Goal: Ask a question

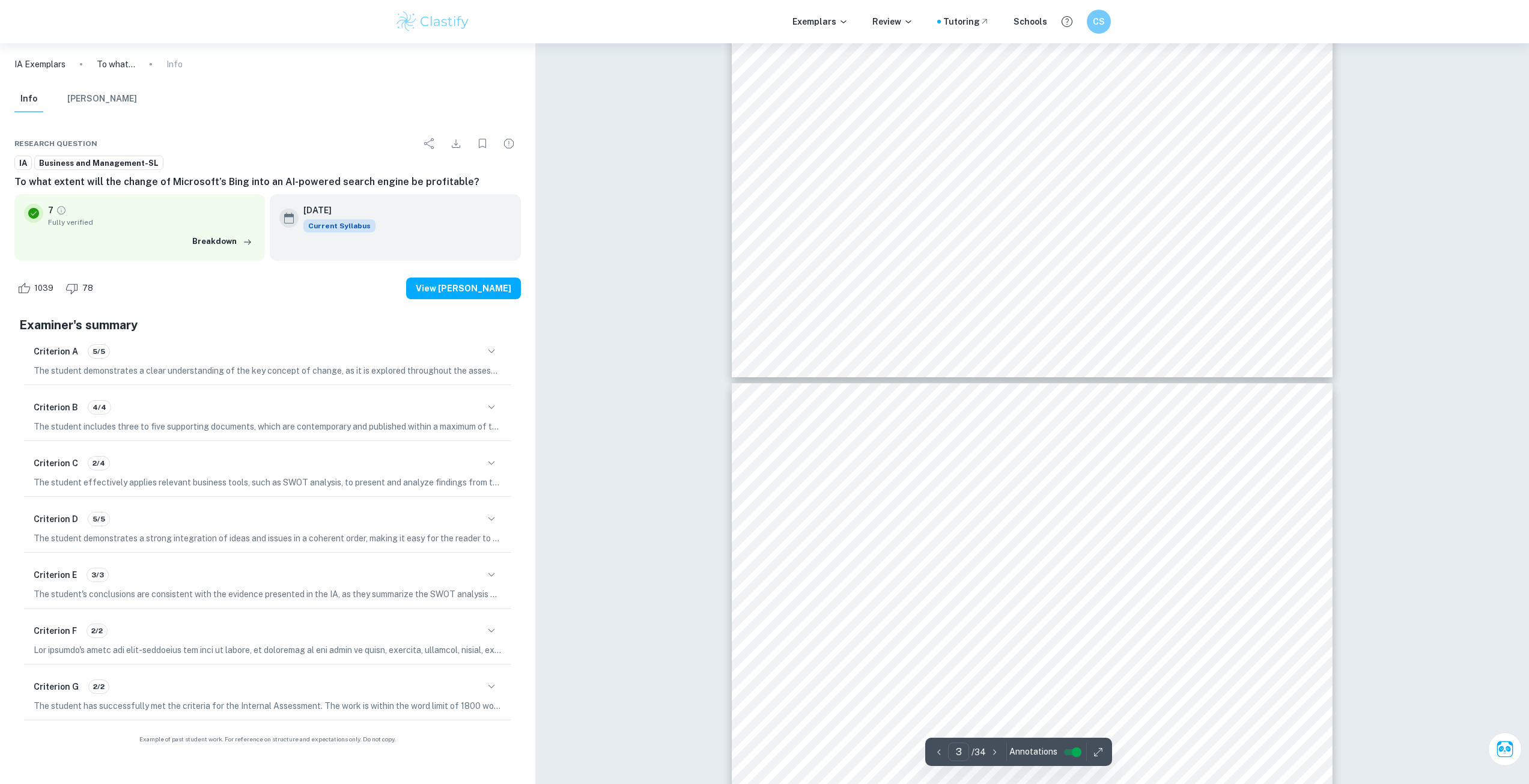
scroll to position [2343, 0]
drag, startPoint x: 1033, startPoint y: 538, endPoint x: 1067, endPoint y: 542, distance: 34.2
click at [1065, 541] on div "algorithm. 5, 6, 7 The program allows for easy communication with small childre…" at bounding box center [1032, 796] width 601 height 849
click at [1056, 563] on span "trying to become a search engine market leader, but the question arises, is it …" at bounding box center [1032, 559] width 457 height 12
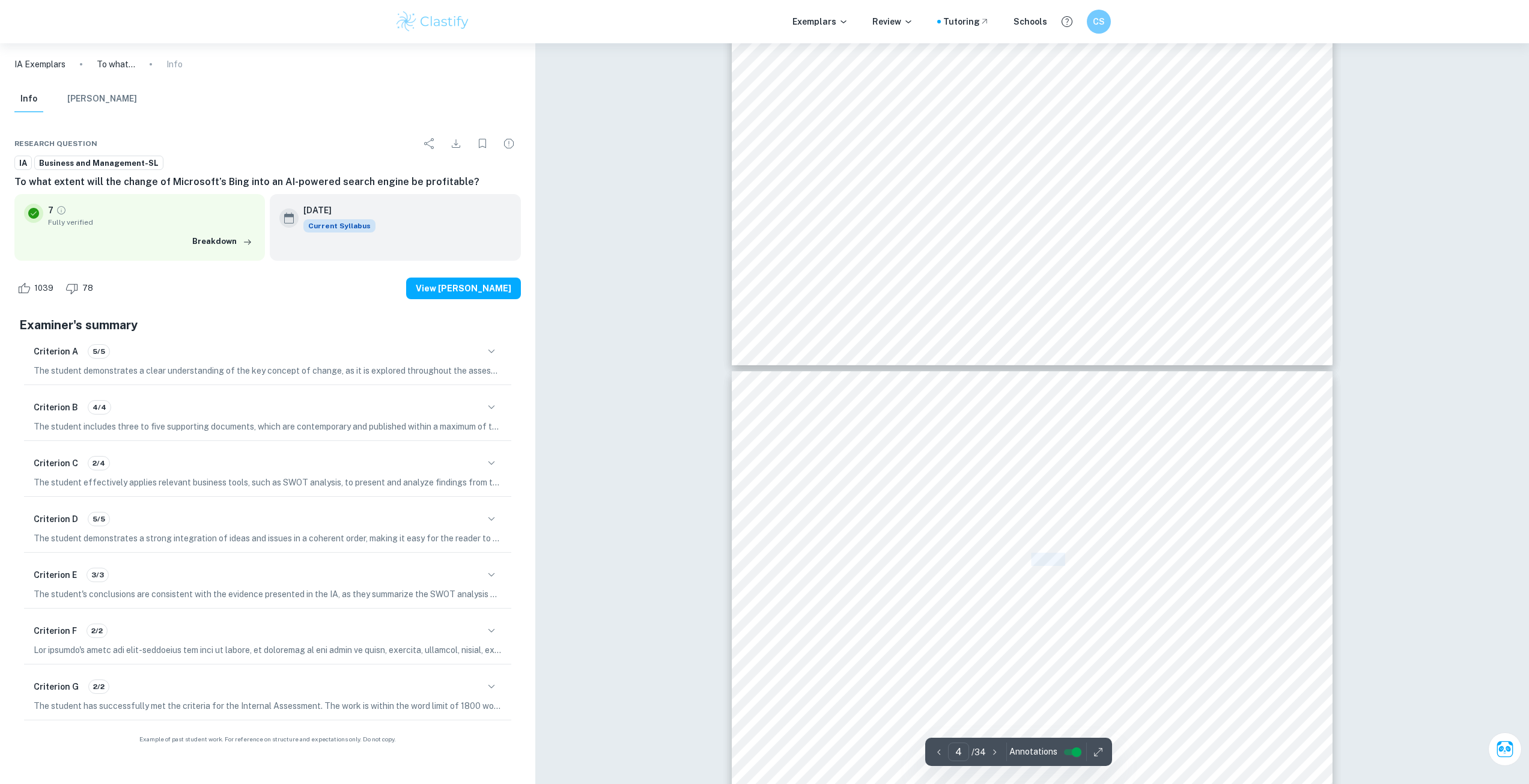
click at [1056, 563] on span "trying to become a search engine market leader, but the question arises, is it …" at bounding box center [1032, 559] width 457 height 12
click at [1056, 563] on span "trying to become a search engine market leader, but the question arises, is it …" at bounding box center [1032, 559] width 457 height 12
click at [990, 573] on div "algorithm. 5, 6, 7 The program allows for easy communication with small childre…" at bounding box center [1032, 796] width 601 height 849
click at [985, 582] on div "algorithm. 5, 6, 7 The program allows for easy communication with small childre…" at bounding box center [1032, 796] width 601 height 849
click at [984, 584] on span "This essay’s aim is to analyze and answer the research question:" at bounding box center [1053, 589] width 316 height 12
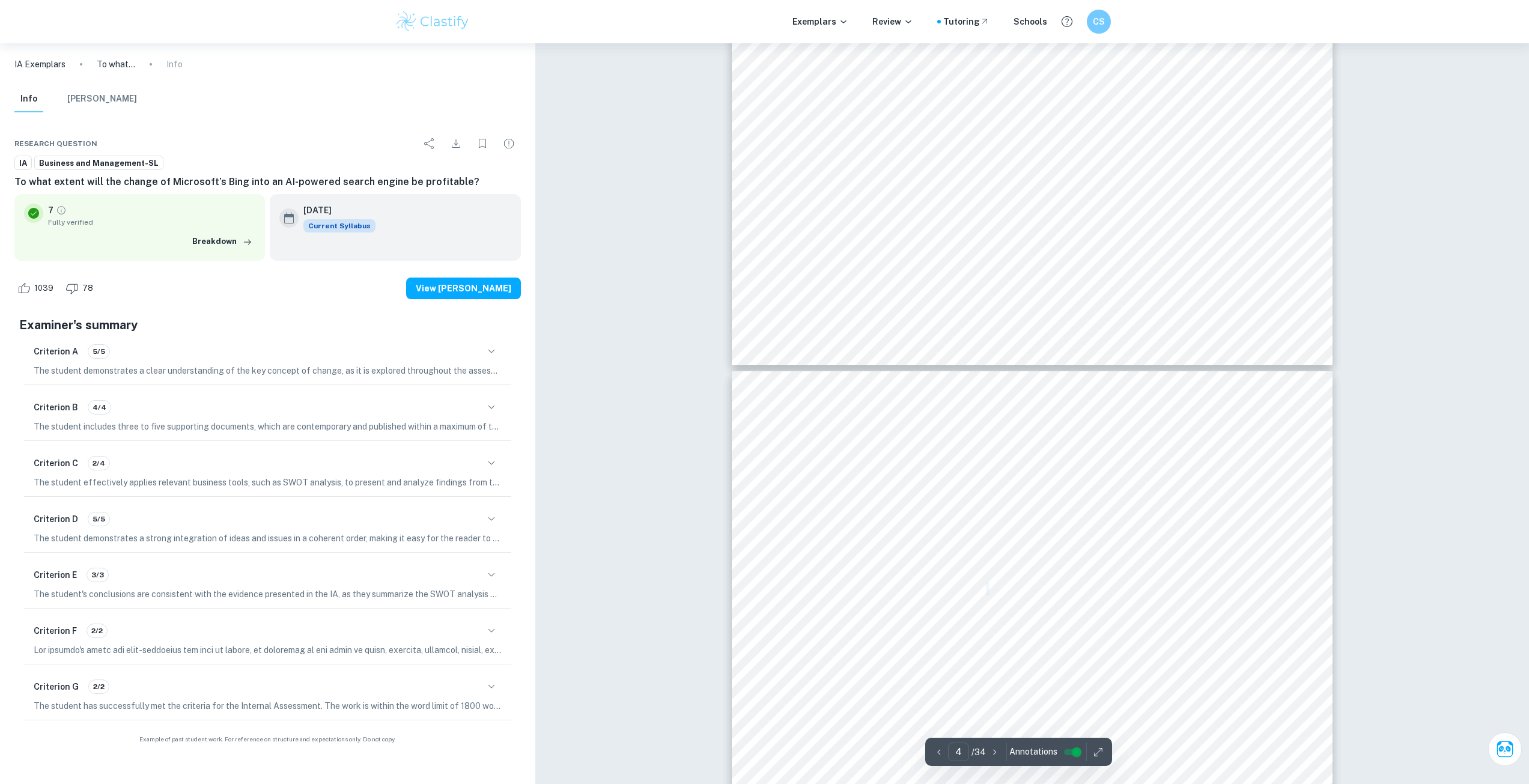
click at [984, 584] on span "This essay’s aim is to analyze and answer the research question:" at bounding box center [1053, 589] width 316 height 12
click at [972, 584] on span "This essay’s aim is to analyze and answer the research question:" at bounding box center [1053, 589] width 316 height 12
drag, startPoint x: 916, startPoint y: 586, endPoint x: 1033, endPoint y: 600, distance: 117.8
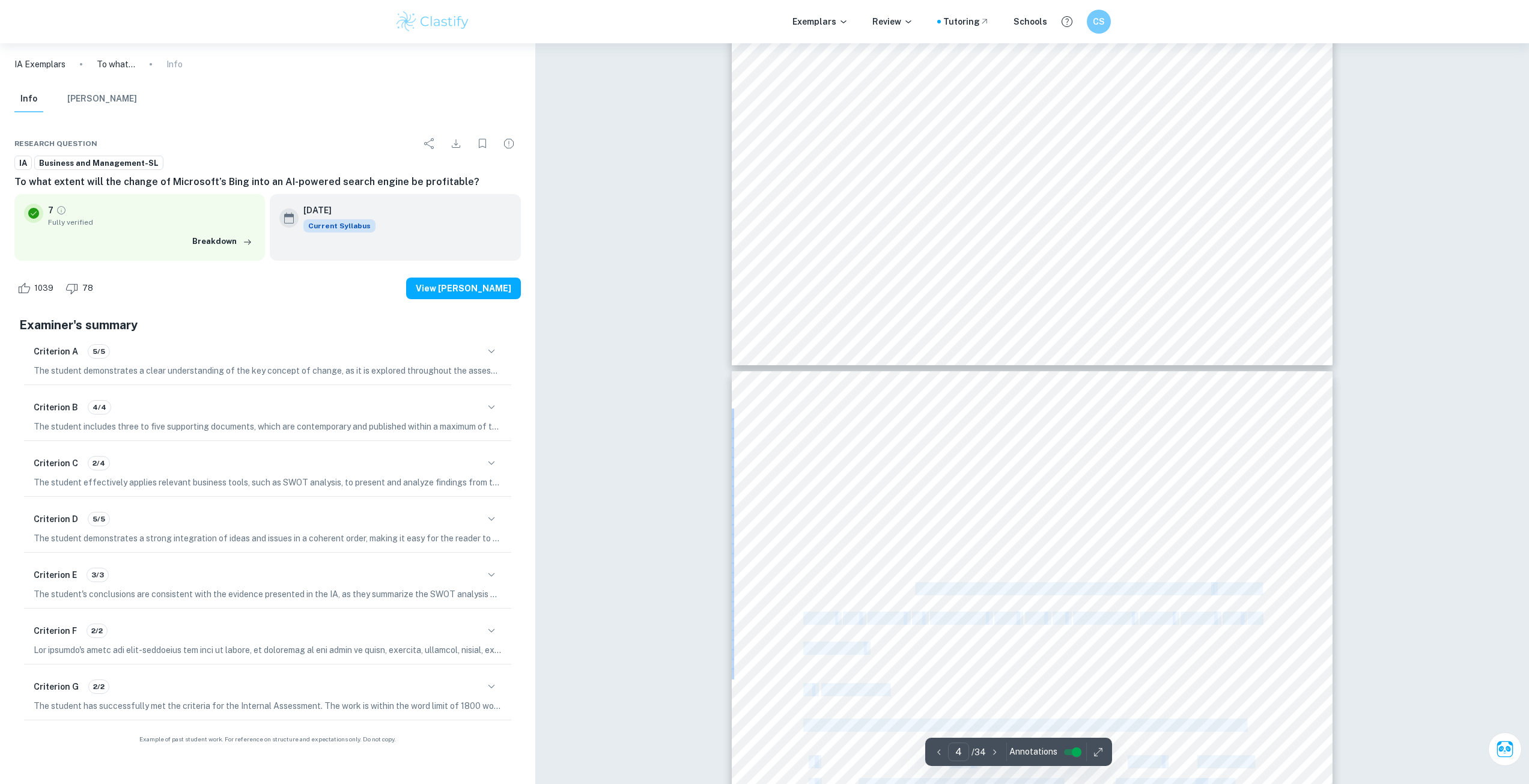
click at [1033, 600] on div "algorithm. 5, 6, 7 The program allows for easy communication with small childre…" at bounding box center [1032, 796] width 601 height 849
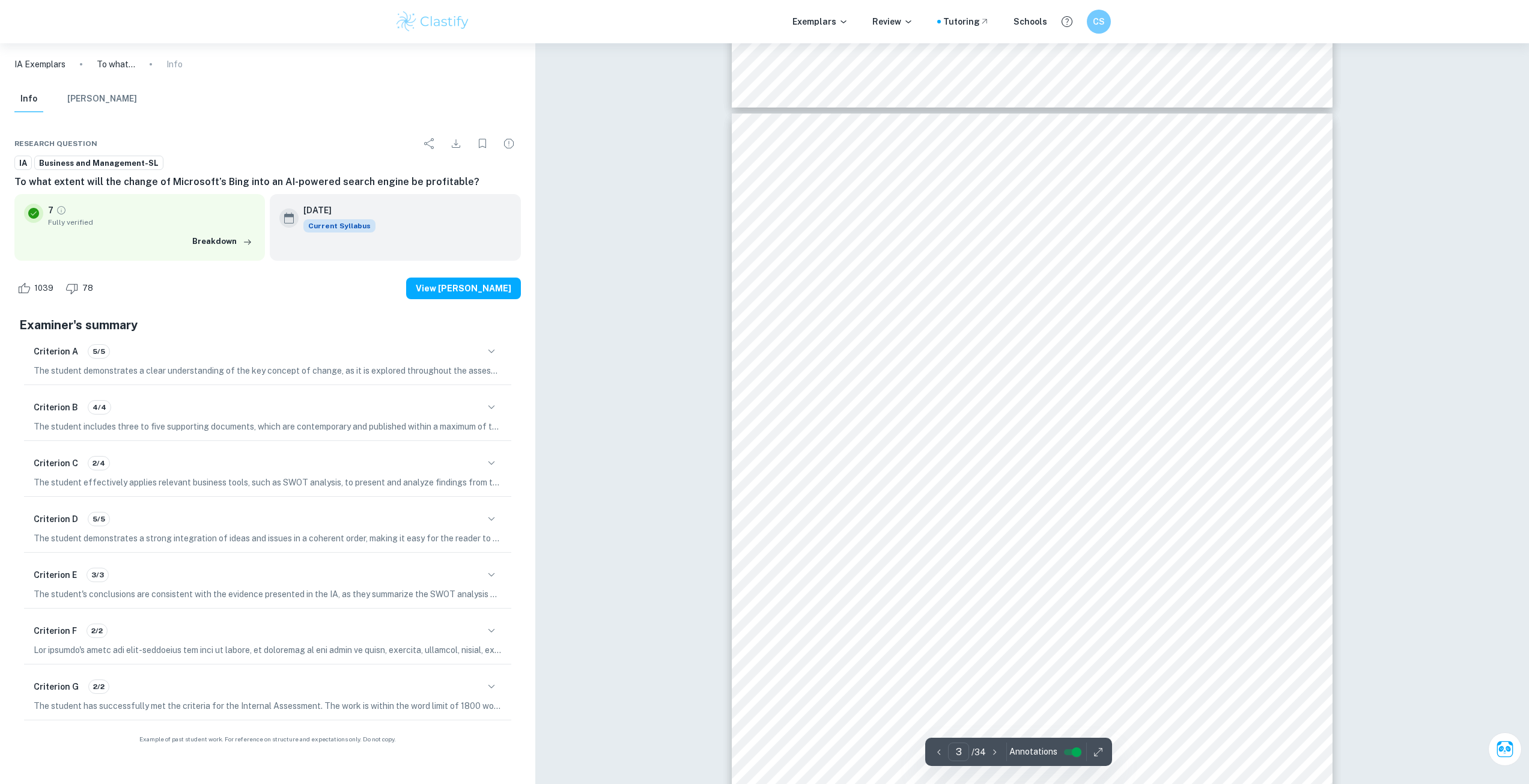
scroll to position [1743, 0]
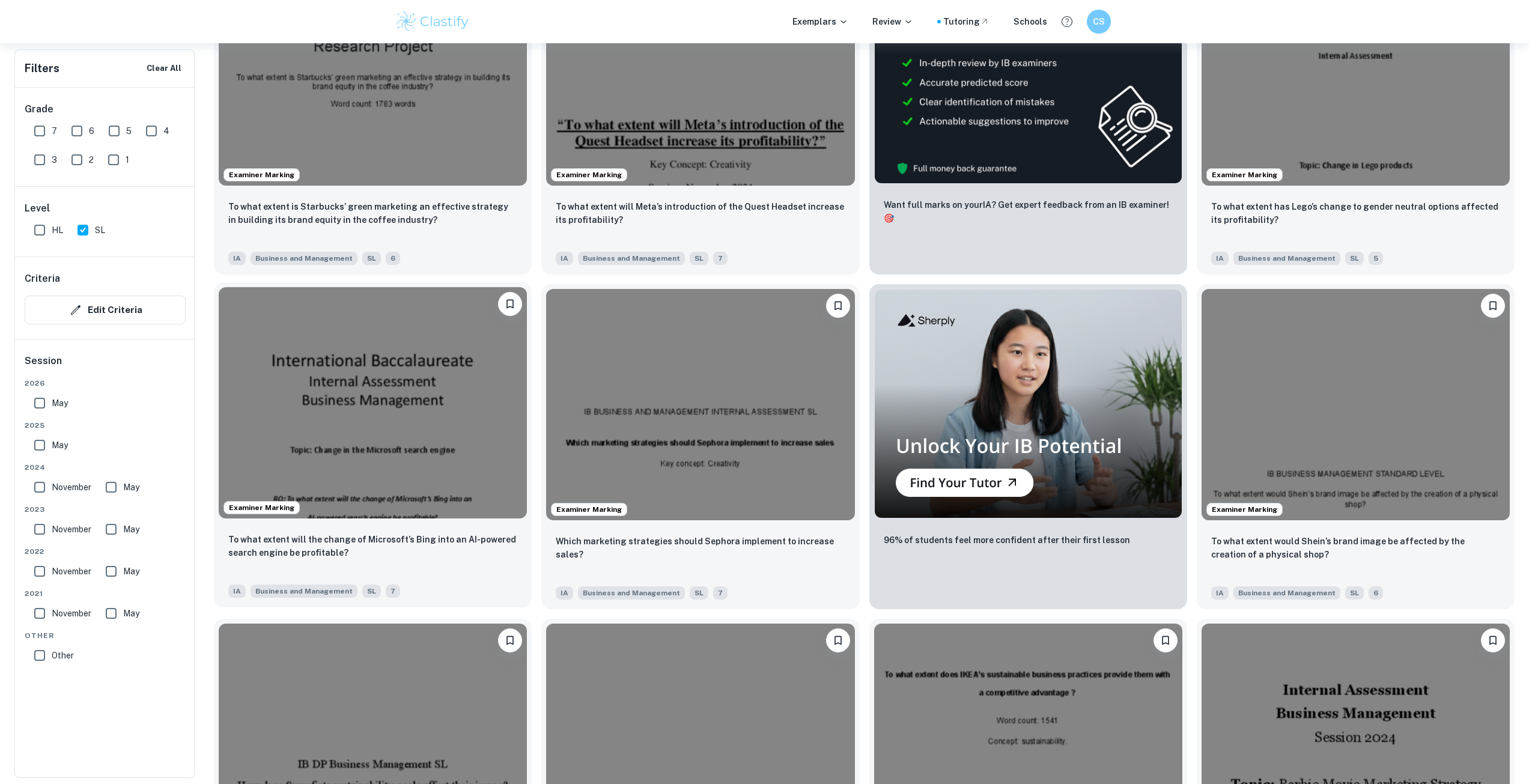
scroll to position [541, 0]
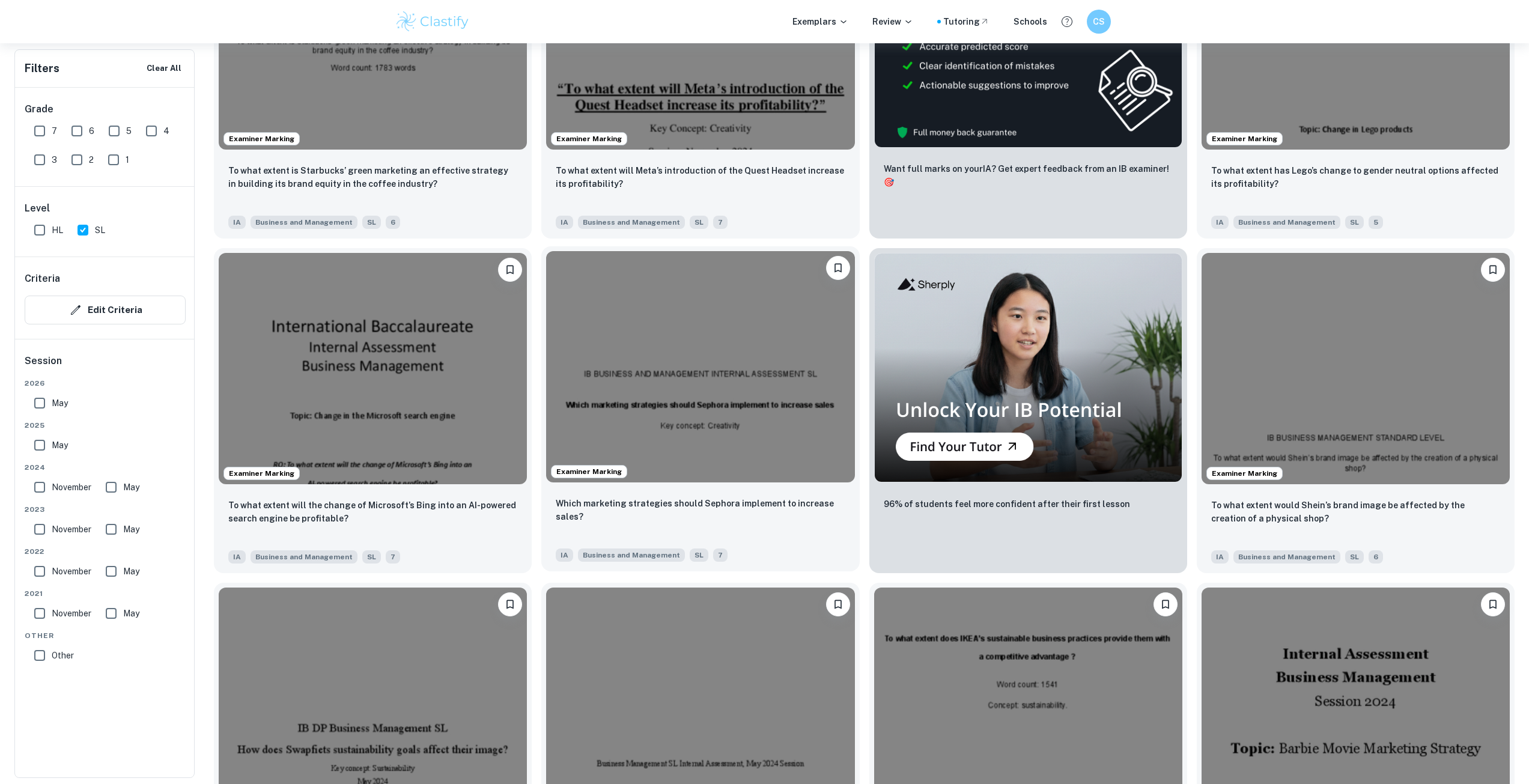
click at [730, 364] on img at bounding box center [701, 367] width 308 height 231
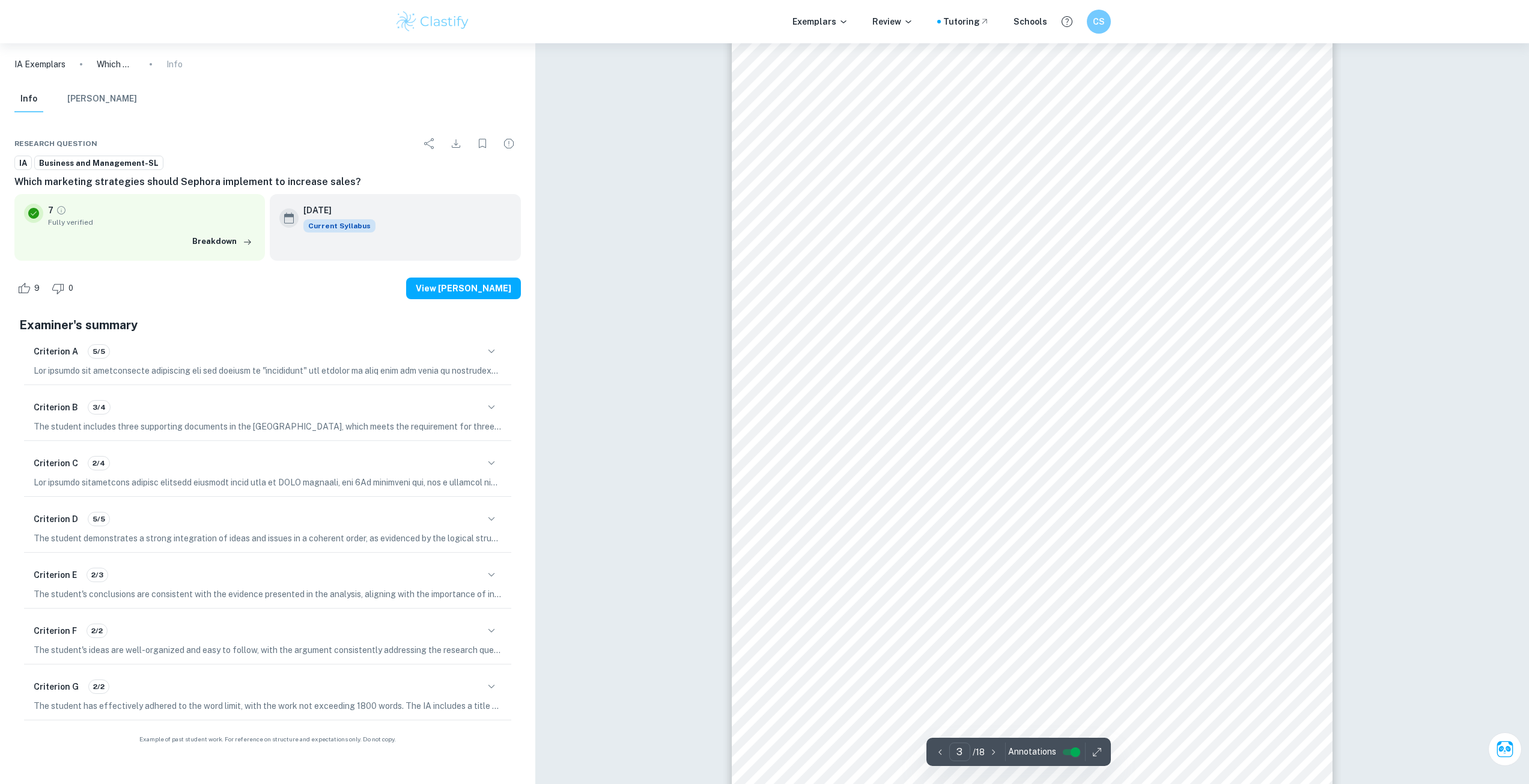
scroll to position [1863, 0]
drag, startPoint x: 934, startPoint y: 574, endPoint x: 863, endPoint y: 525, distance: 86.3
click at [867, 529] on div "Introduction: The objective of every business is to increment sales in order to…" at bounding box center [1032, 422] width 601 height 849
click at [749, 491] on div "Introduction: The objective of every business is to increment sales in order to…" at bounding box center [1032, 422] width 601 height 849
click at [508, 641] on div "Criterion F 2/2 The student's ideas are well-organized and easy to follow, with…" at bounding box center [267, 638] width 487 height 51
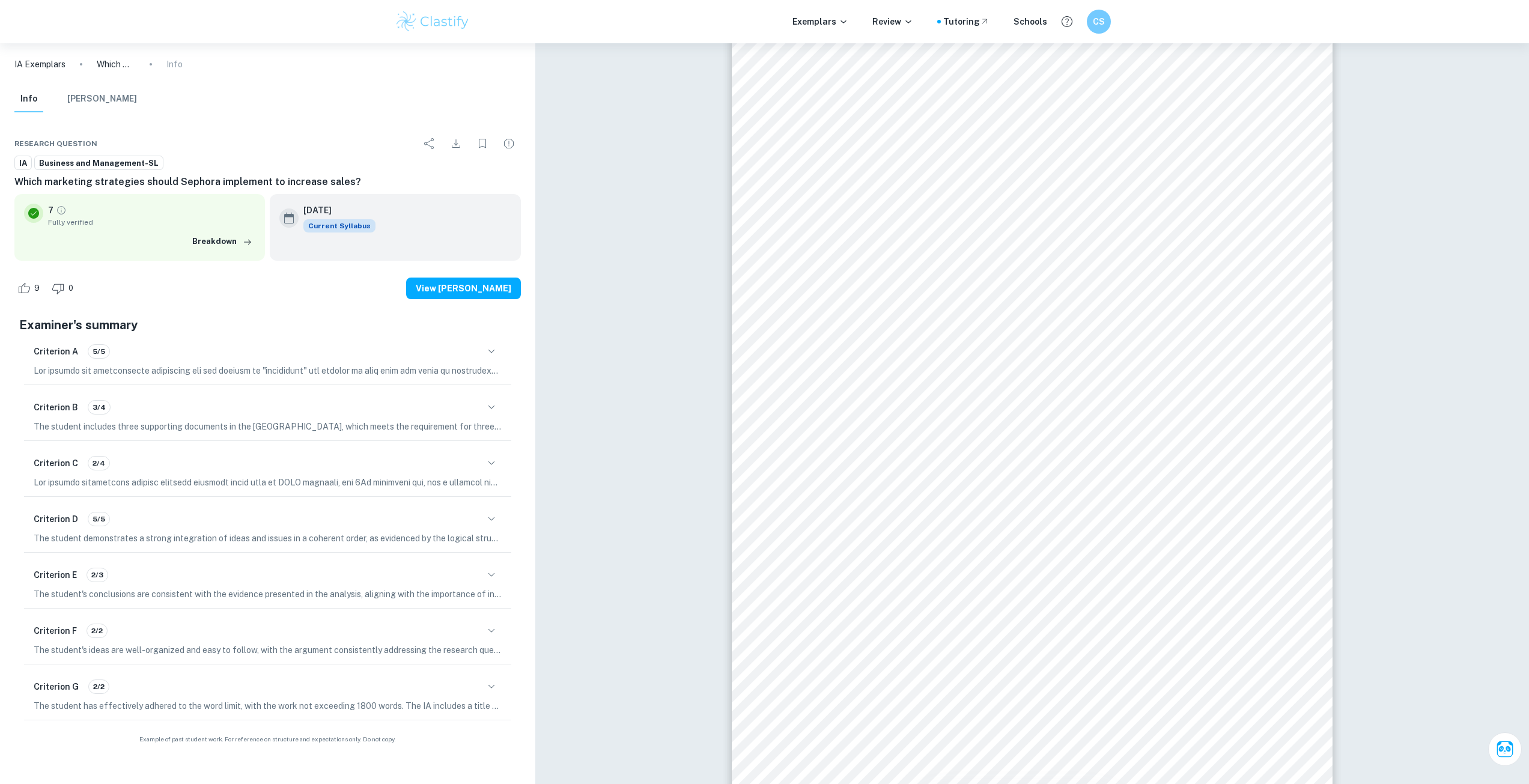
click at [489, 646] on p "The student's ideas are well-organized and easy to follow, with the argument co…" at bounding box center [267, 650] width 468 height 13
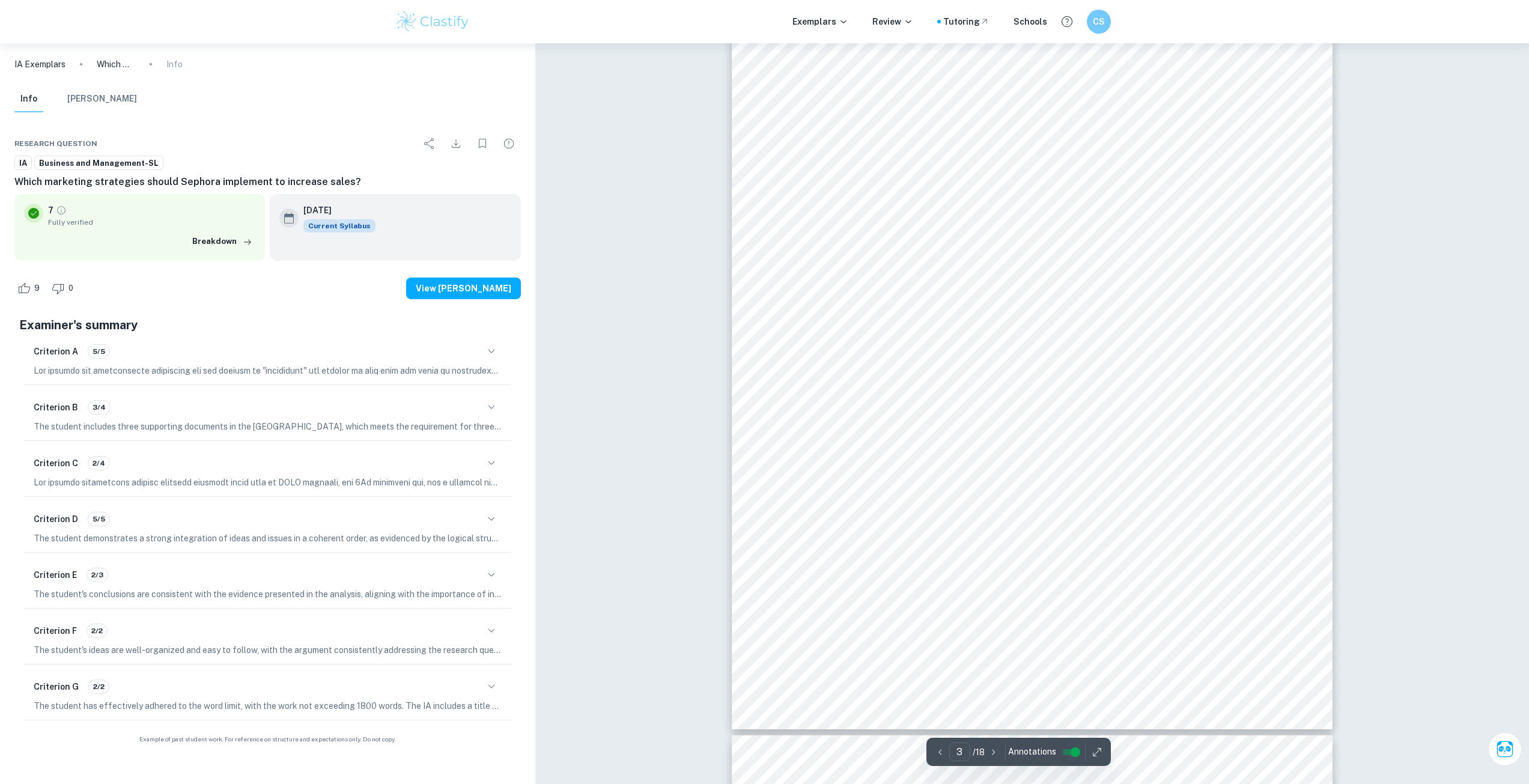
scroll to position [2223, 0]
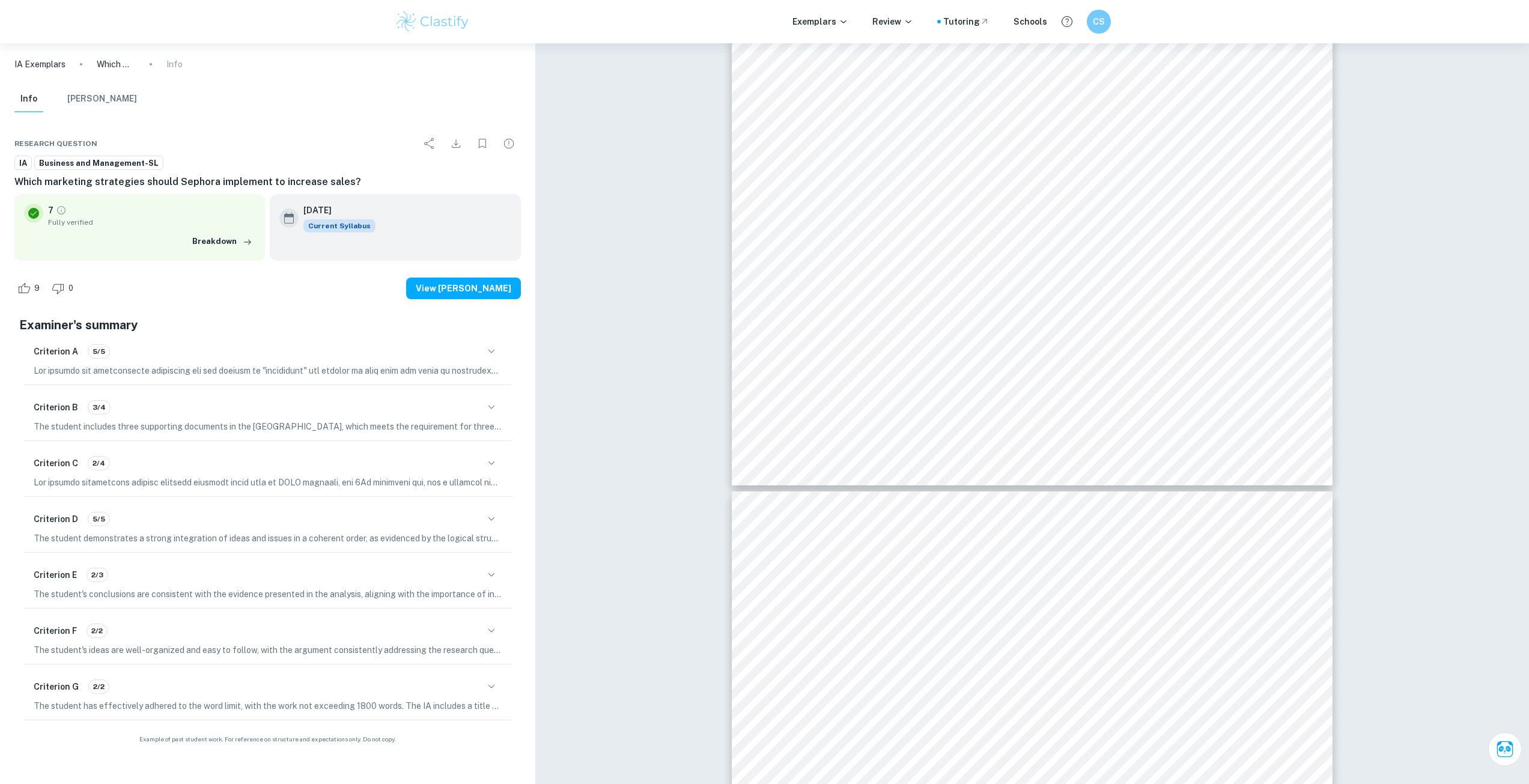
click at [464, 430] on p "The student includes three supporting documents in the [GEOGRAPHIC_DATA], which…" at bounding box center [267, 427] width 468 height 13
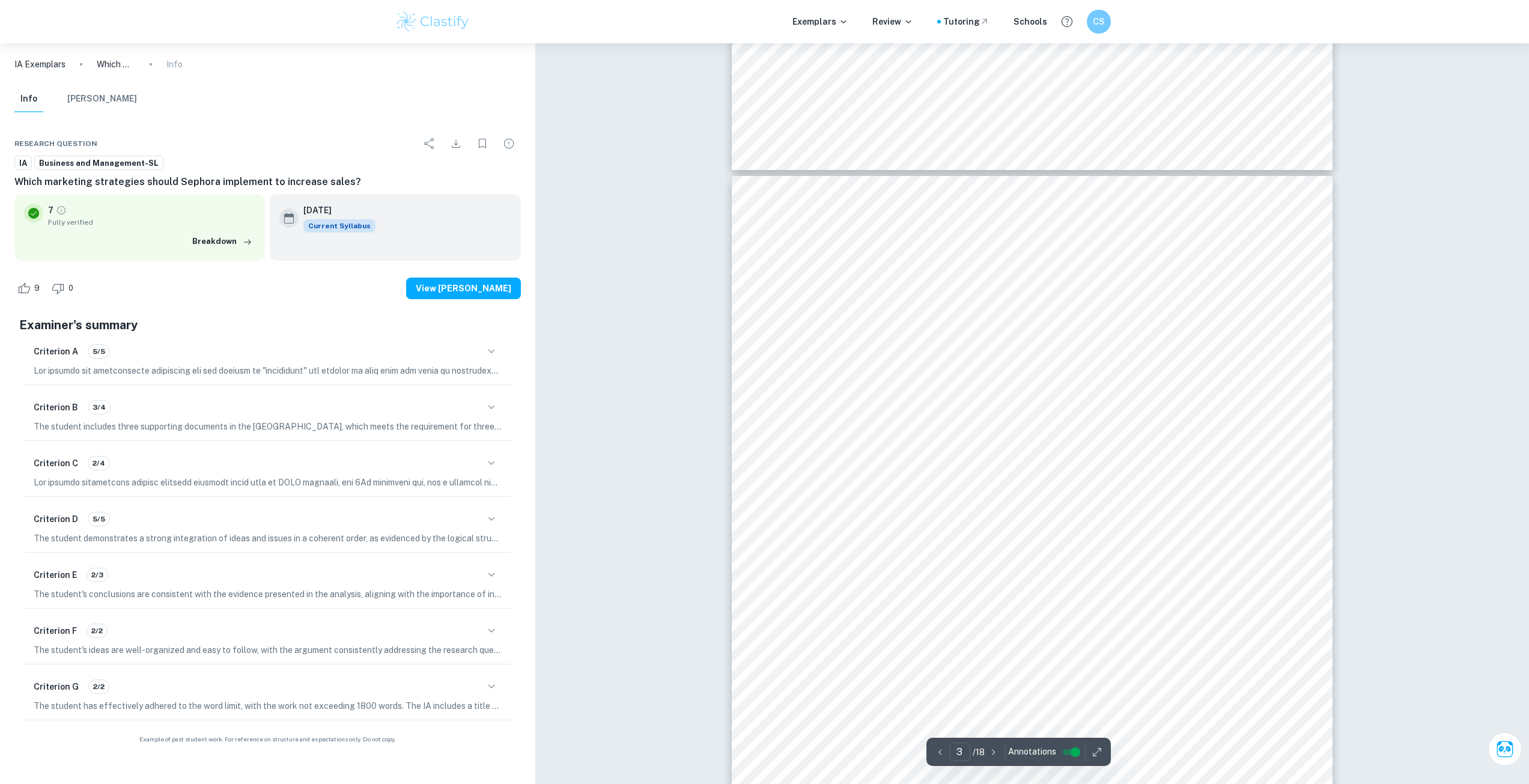
scroll to position [1683, 0]
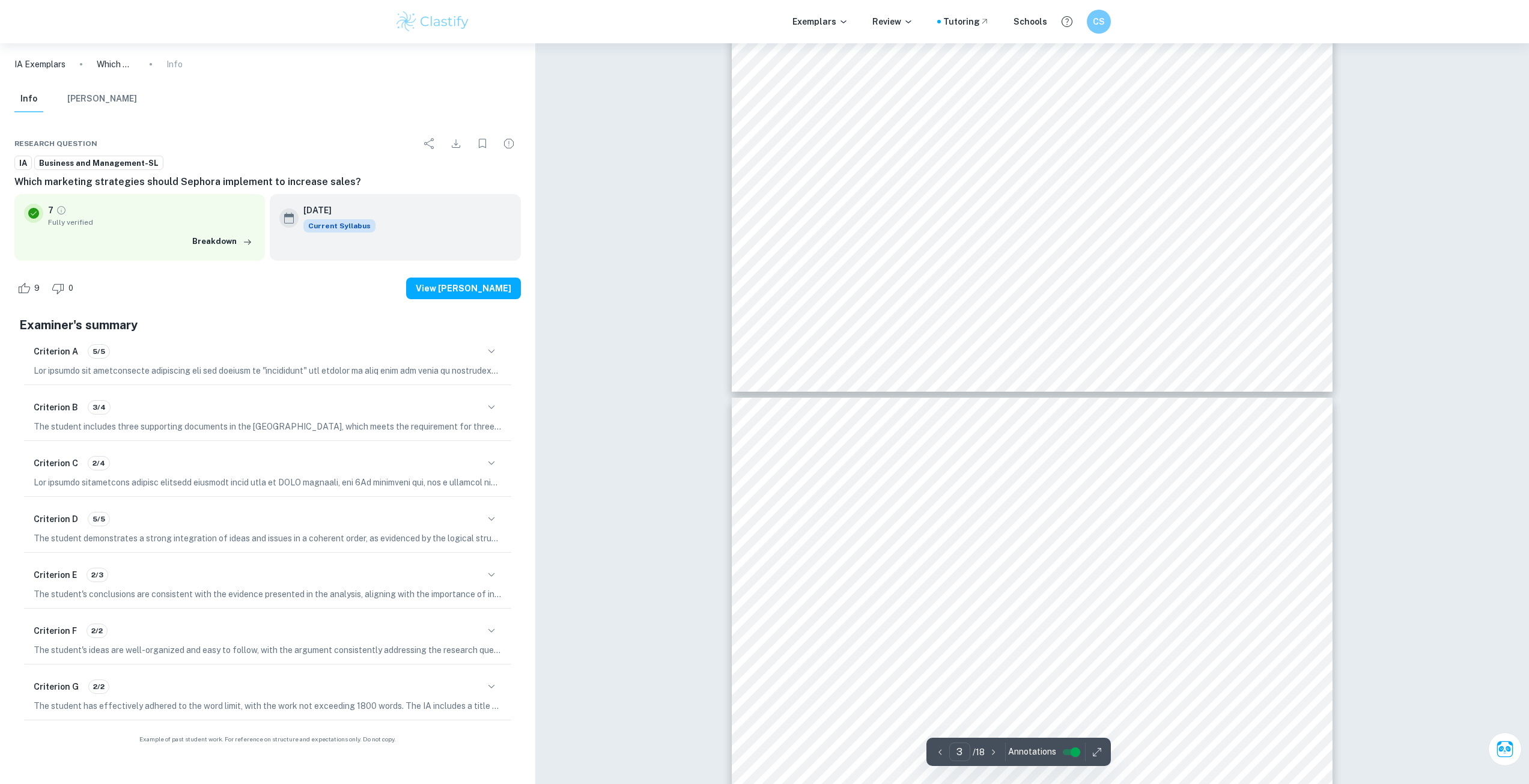
type input "4"
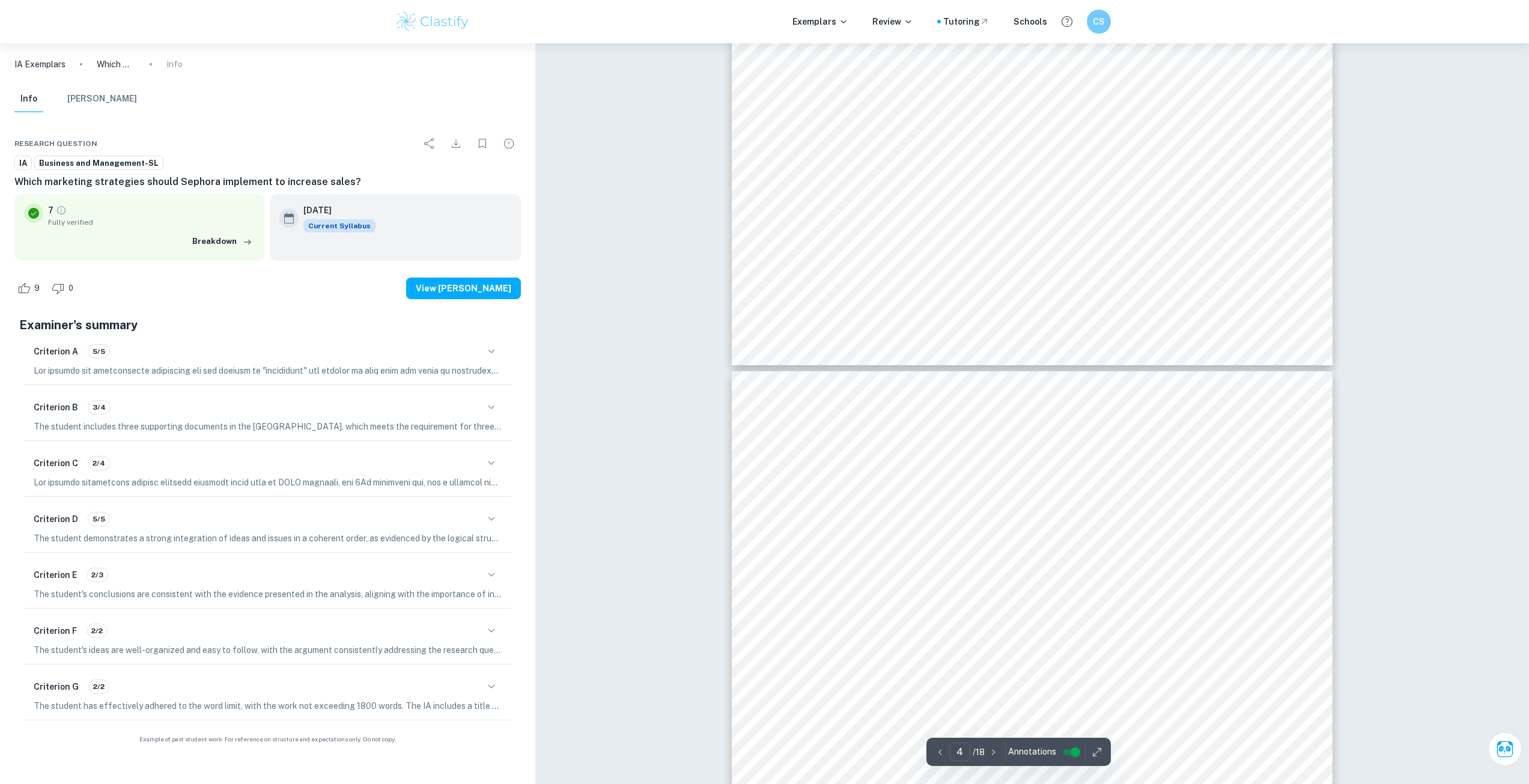
click at [436, 473] on div "Criterion C 2/4" at bounding box center [267, 464] width 468 height 21
click at [436, 464] on div "Criterion C 2/4" at bounding box center [267, 464] width 468 height 21
click at [511, 468] on div "Criterion C 2/4" at bounding box center [268, 471] width 497 height 51
click at [495, 468] on icon "button" at bounding box center [492, 464] width 15 height 15
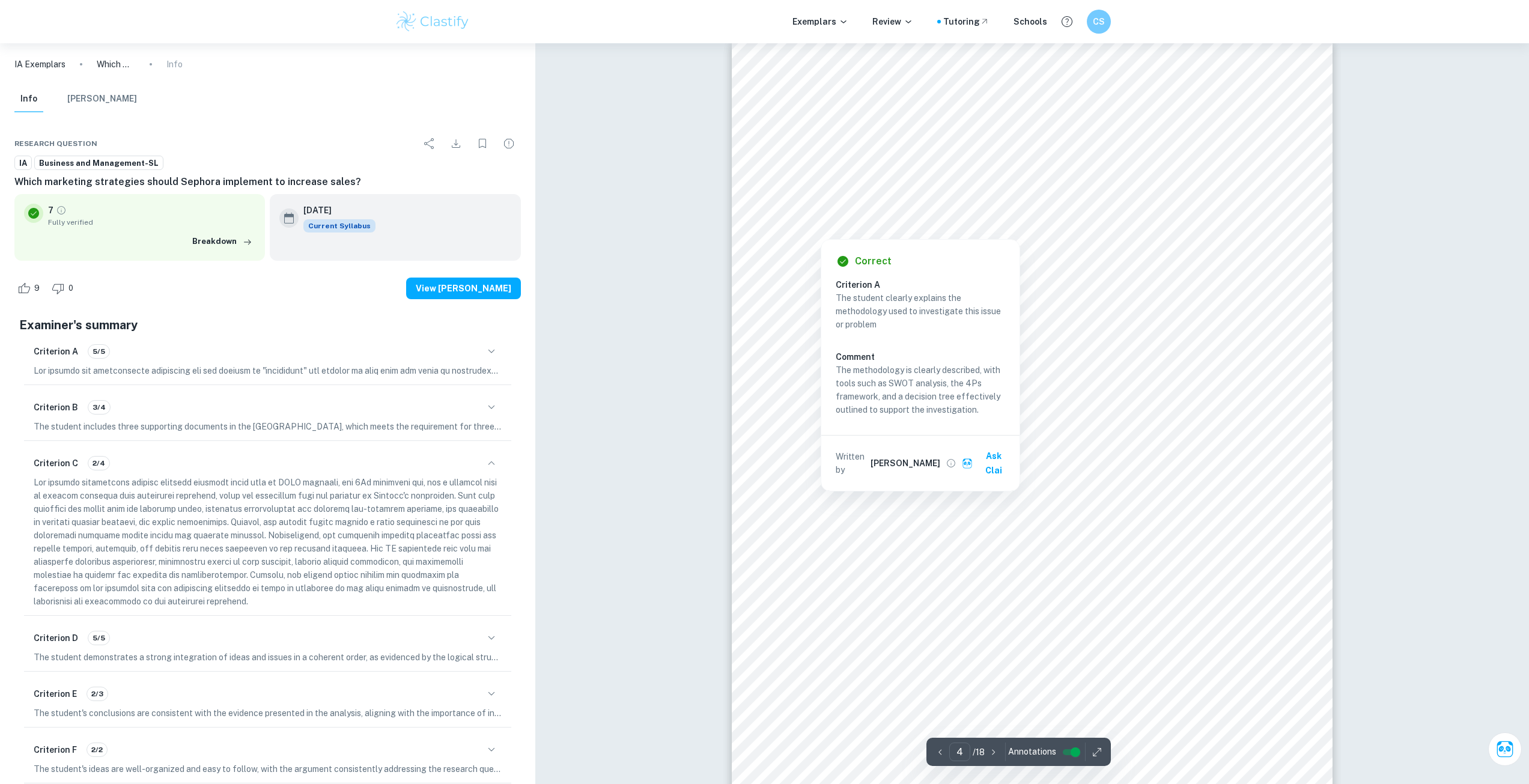
scroll to position [2704, 0]
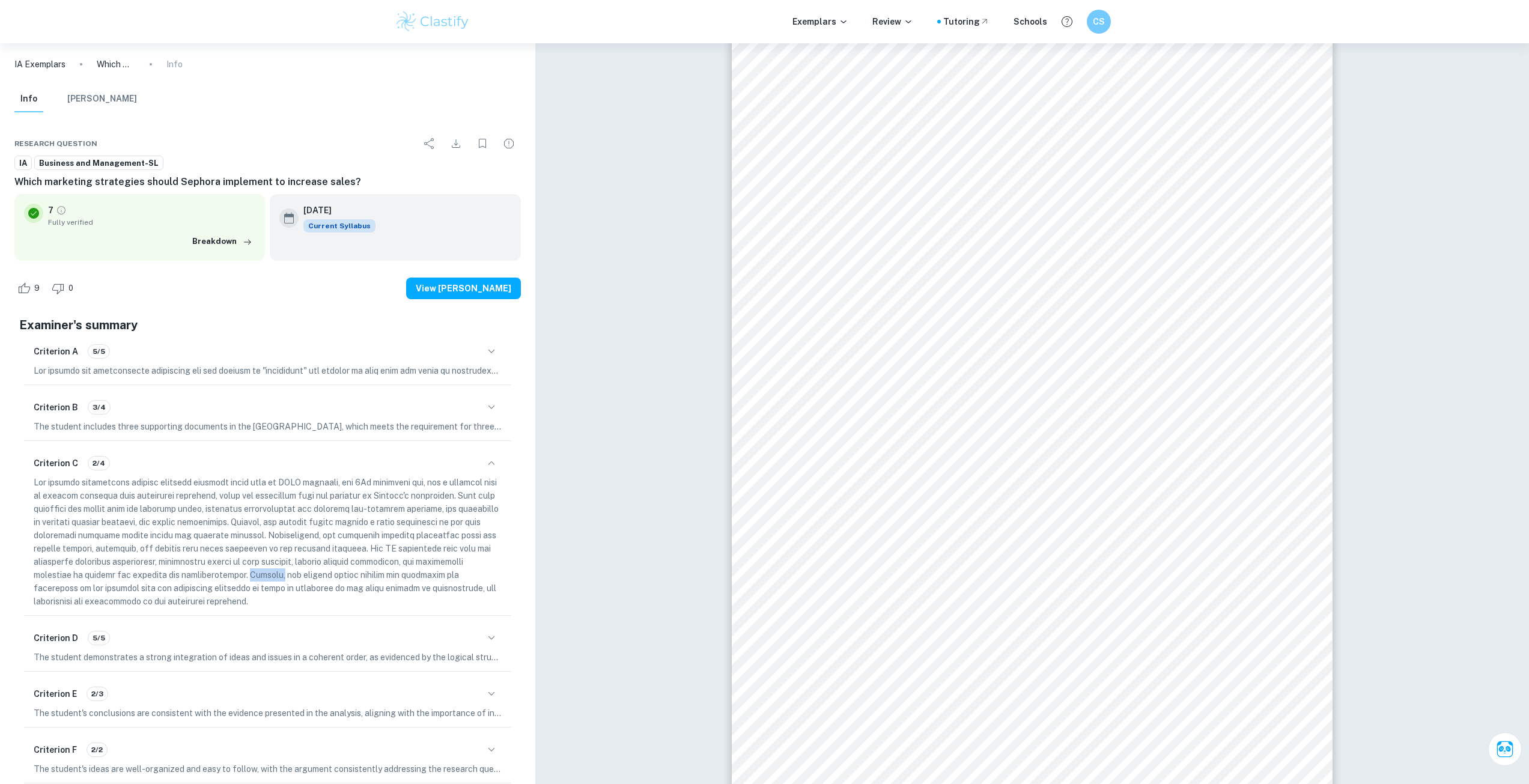
drag, startPoint x: 361, startPoint y: 572, endPoint x: 395, endPoint y: 581, distance: 35.2
click at [395, 581] on p at bounding box center [267, 542] width 468 height 132
drag, startPoint x: 384, startPoint y: 592, endPoint x: 363, endPoint y: 592, distance: 21.0
click at [367, 588] on p at bounding box center [267, 542] width 468 height 132
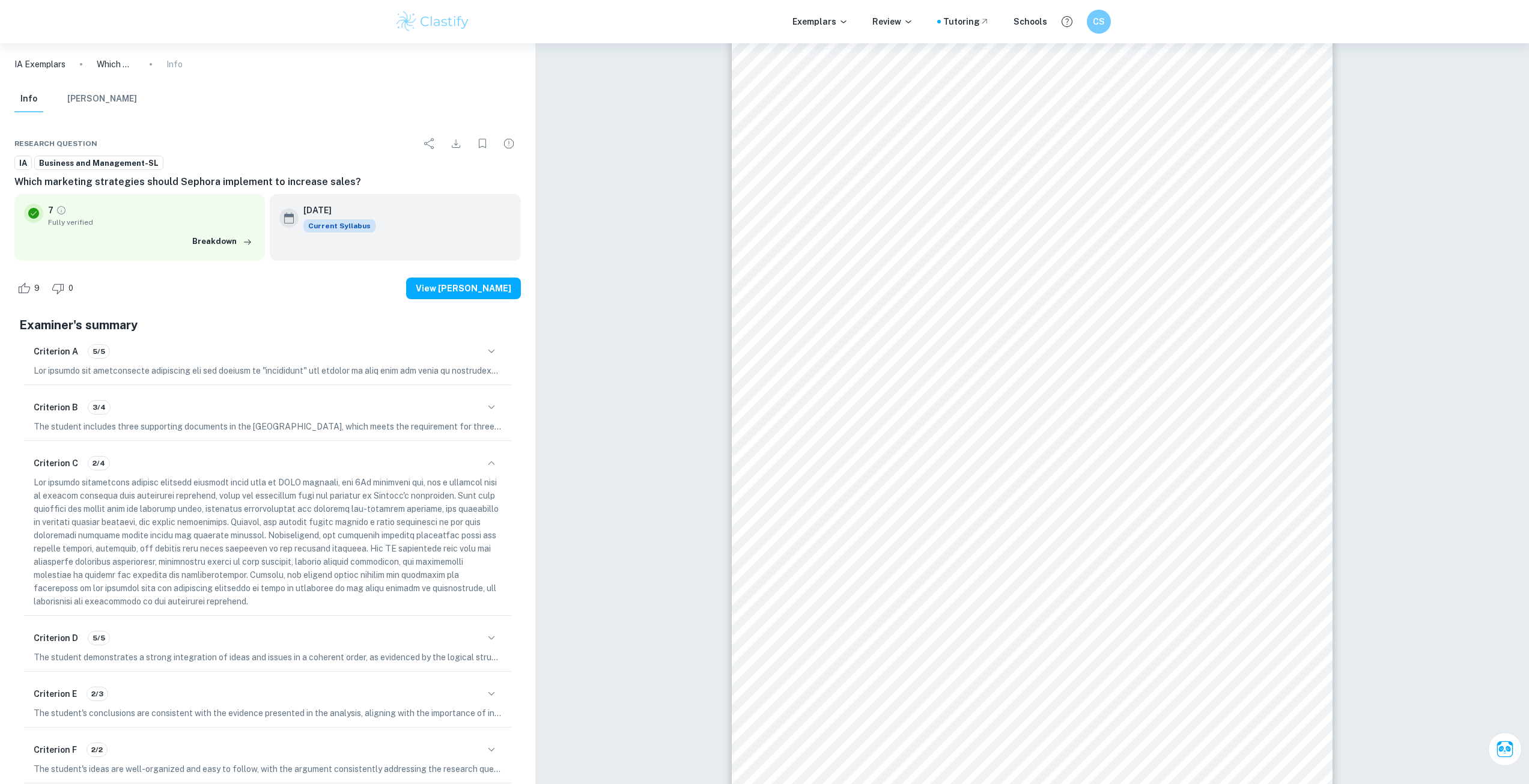
click at [365, 596] on p at bounding box center [267, 542] width 468 height 132
drag, startPoint x: 370, startPoint y: 599, endPoint x: 373, endPoint y: 584, distance: 15.3
click at [373, 584] on p at bounding box center [267, 542] width 468 height 132
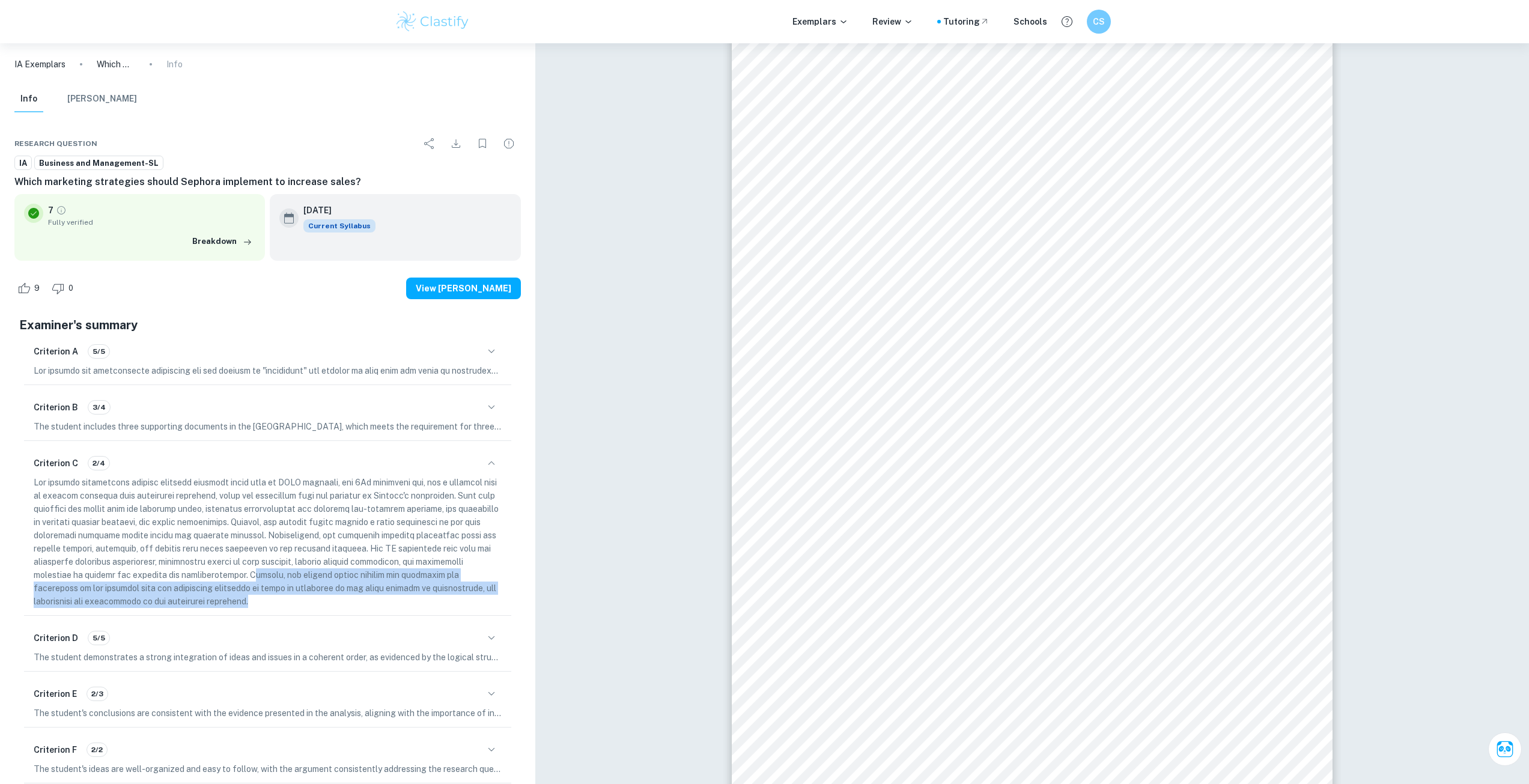
drag, startPoint x: 369, startPoint y: 593, endPoint x: 365, endPoint y: 571, distance: 22.4
click at [365, 571] on p at bounding box center [267, 542] width 468 height 132
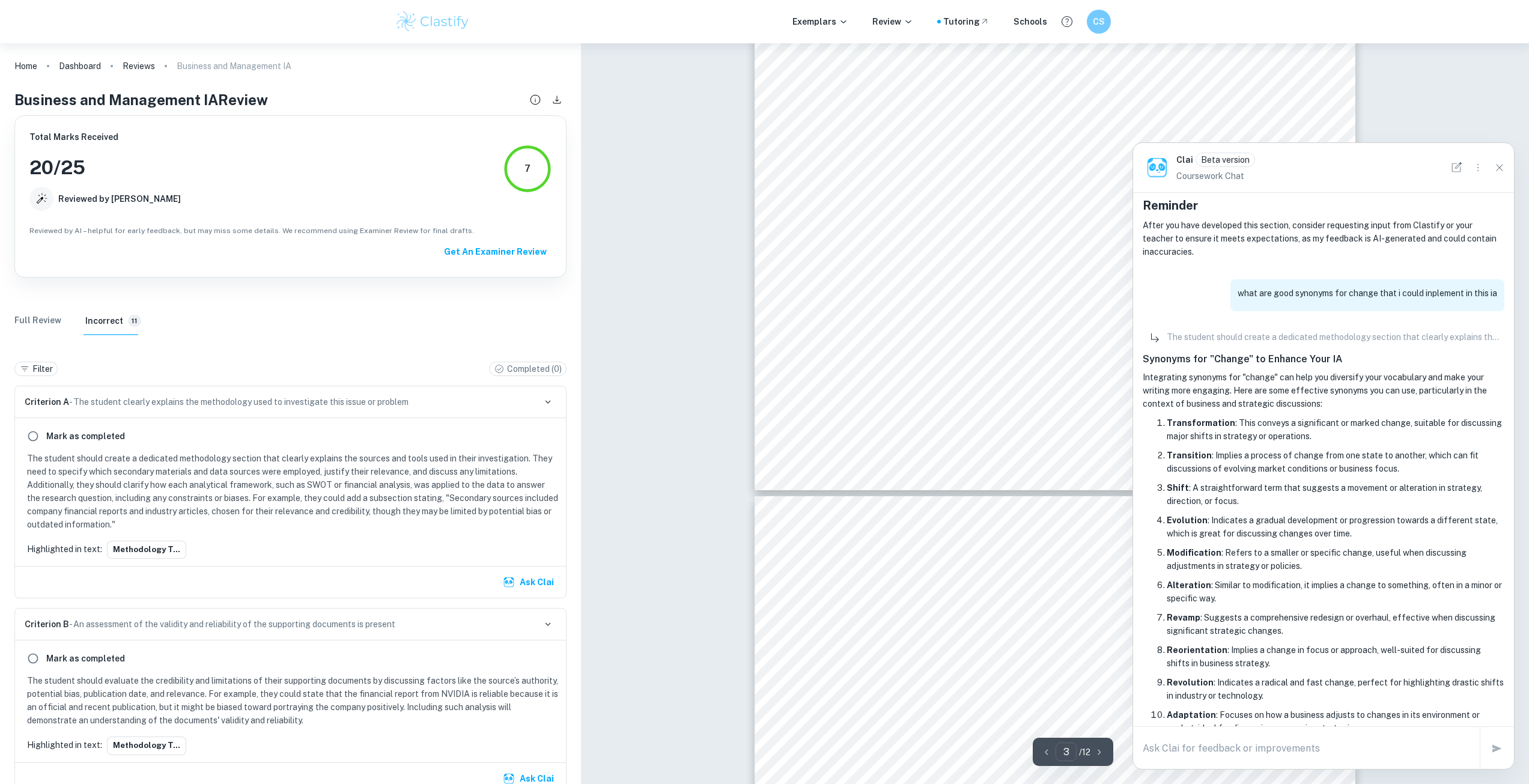
scroll to position [1915, 0]
click at [1500, 164] on icon "Close" at bounding box center [1500, 168] width 13 height 13
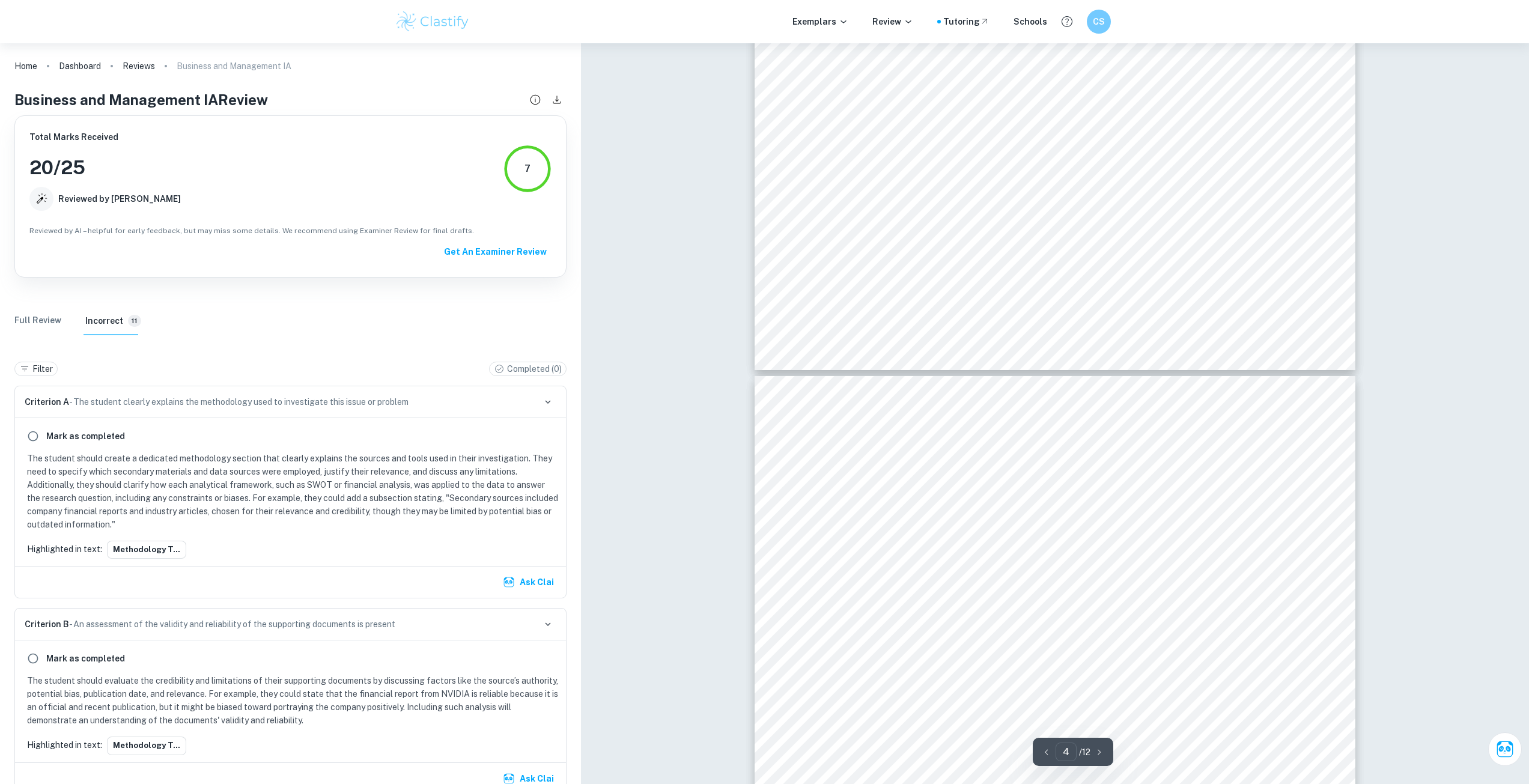
scroll to position [2035, 0]
click at [1507, 765] on button "Ask Clai" at bounding box center [1505, 749] width 37 height 37
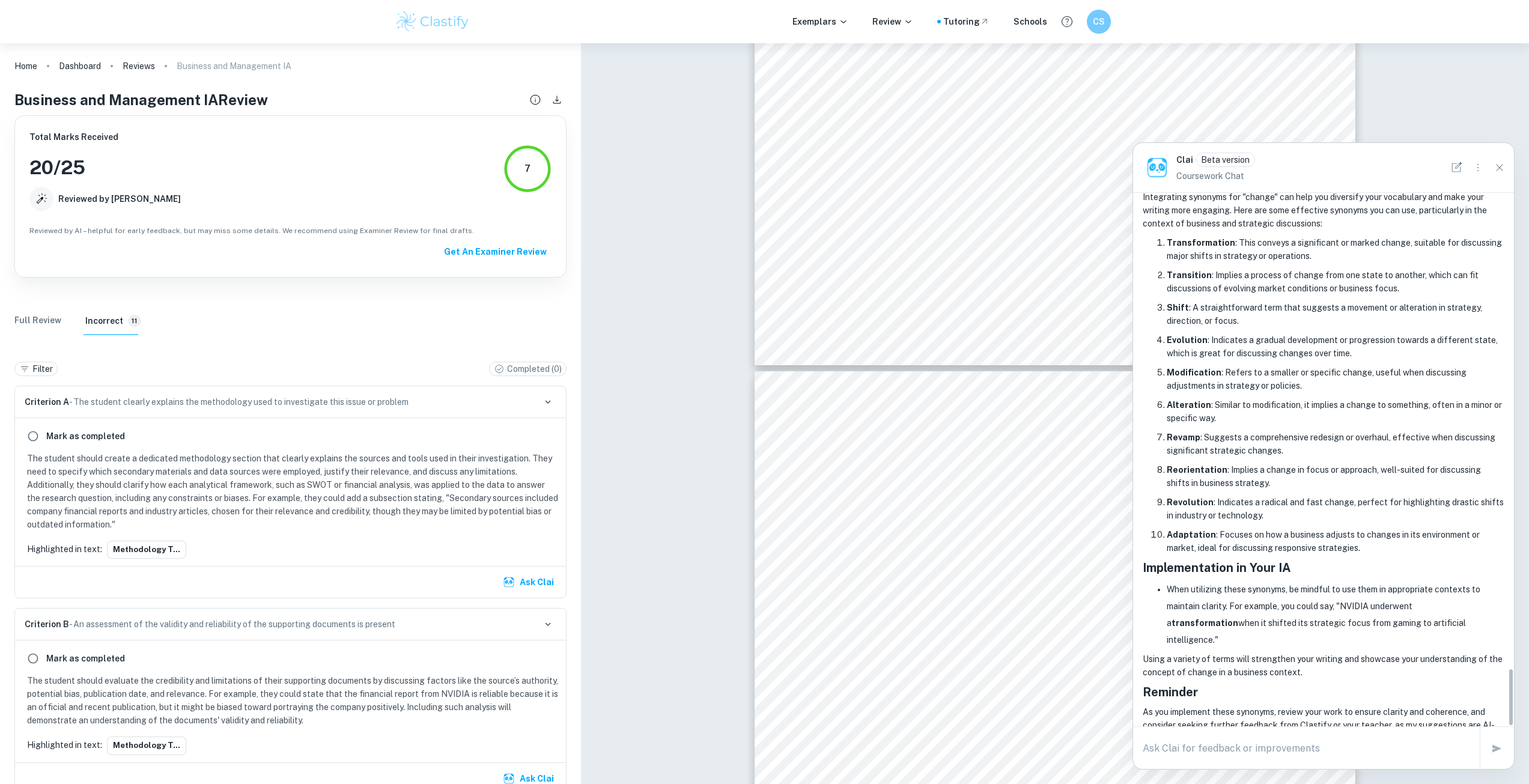
click at [1217, 732] on div "x" at bounding box center [1306, 748] width 347 height 34
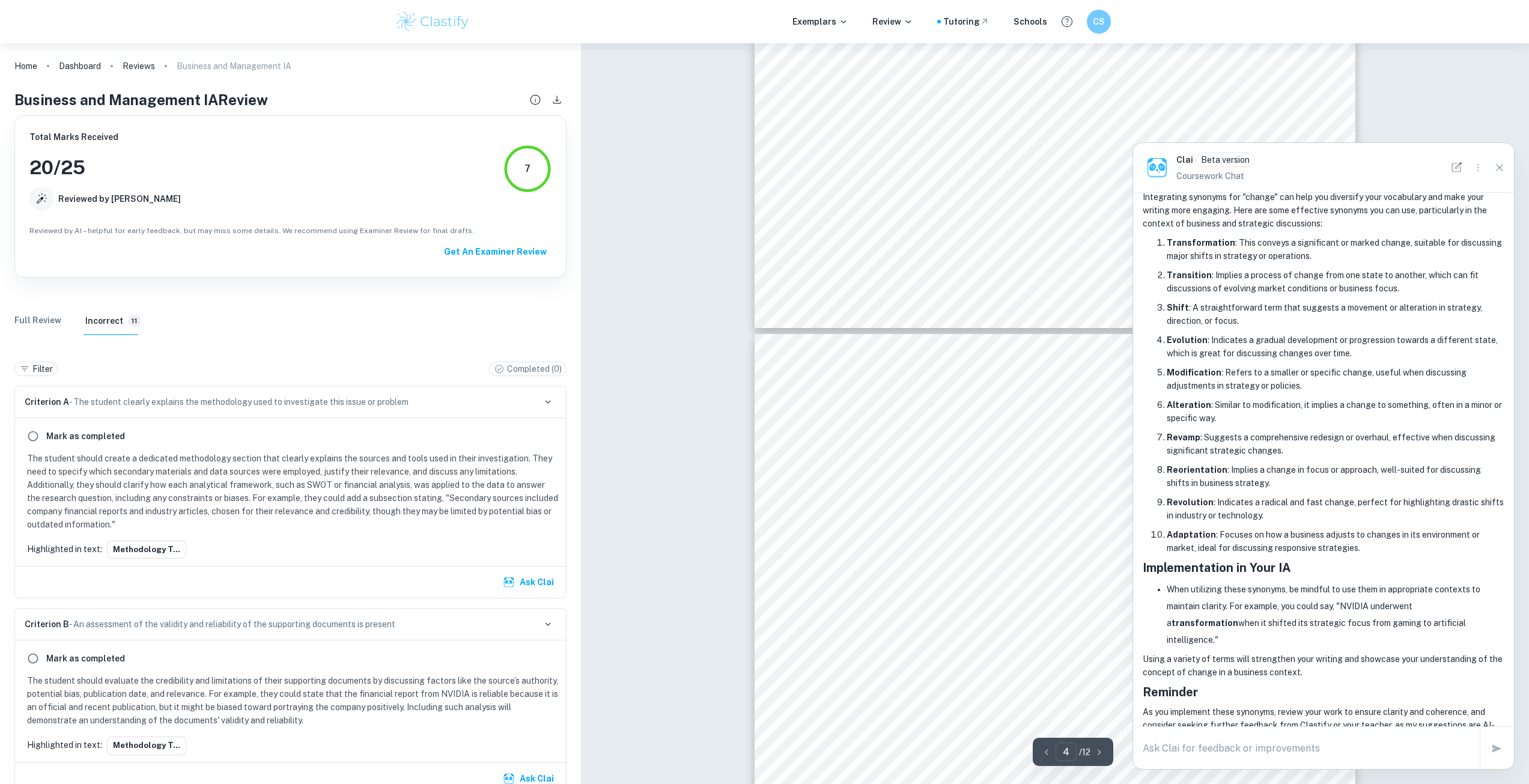
click at [1241, 747] on textarea at bounding box center [1307, 748] width 328 height 14
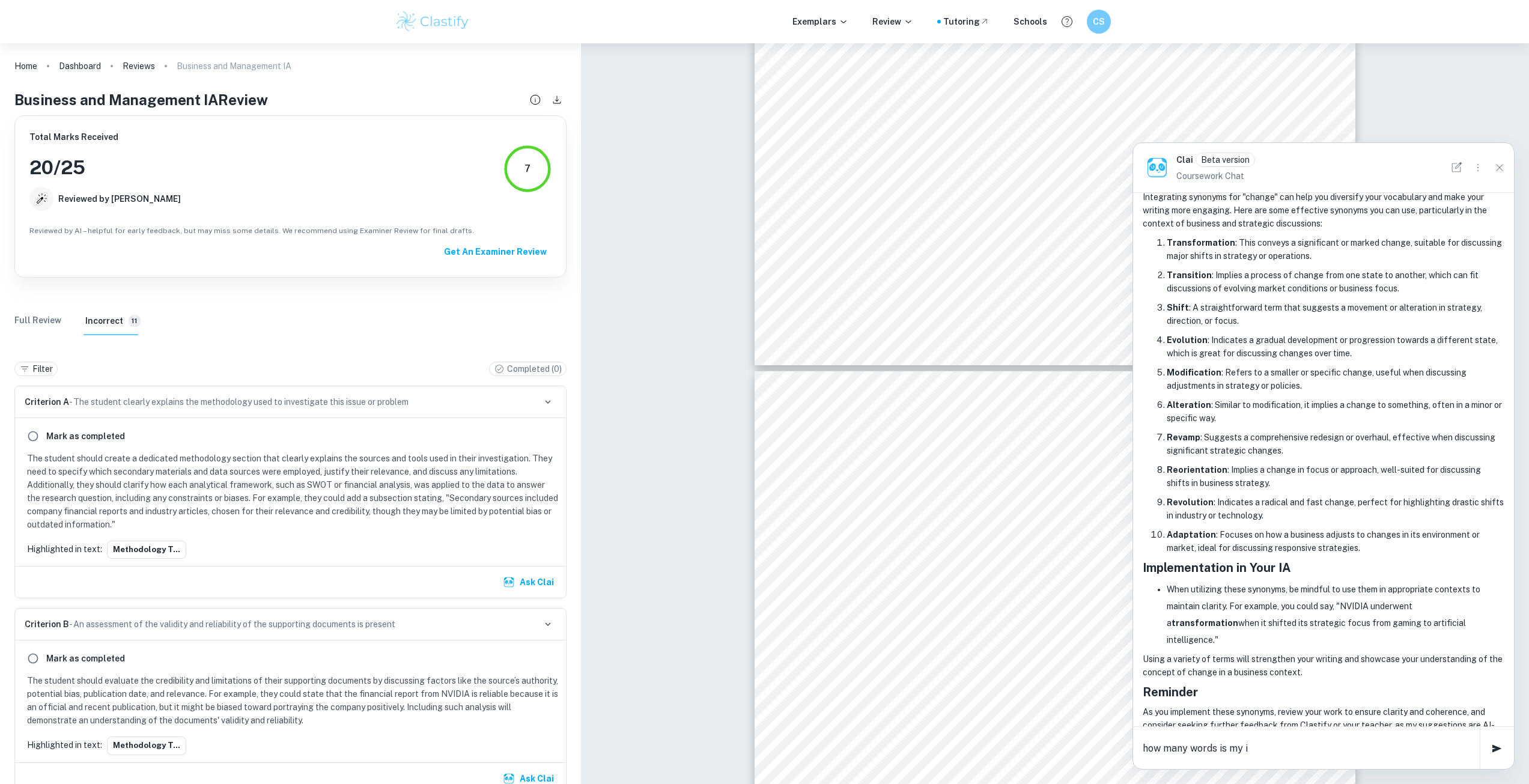
type textarea "how many words is my ia"
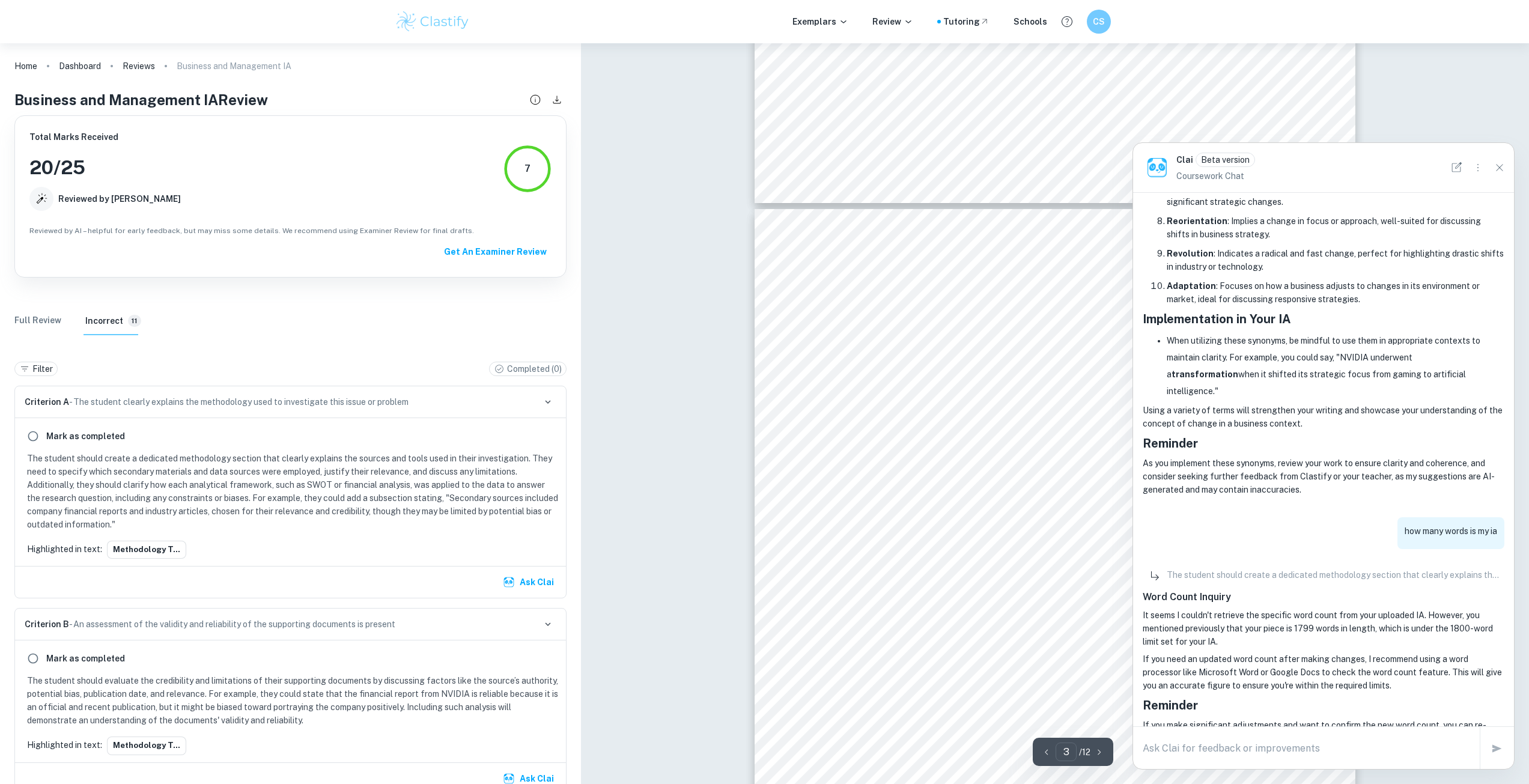
scroll to position [1434, 0]
